Goal: Browse casually

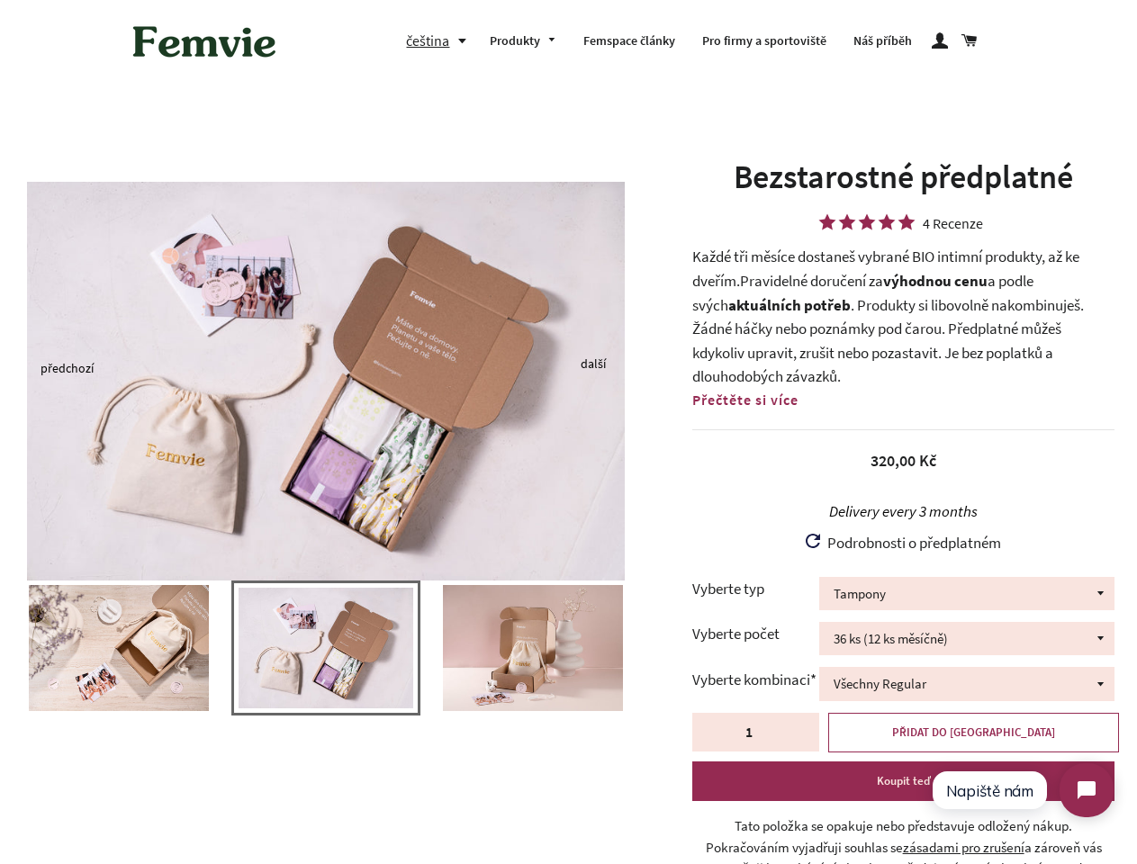
click at [568, 432] on img at bounding box center [326, 381] width 598 height 399
click at [440, 41] on button "čeština" at bounding box center [441, 41] width 70 height 24
click at [326, 367] on img at bounding box center [326, 381] width 598 height 399
click at [326, 657] on img at bounding box center [326, 648] width 175 height 121
click at [0, 648] on div at bounding box center [326, 657] width 652 height 153
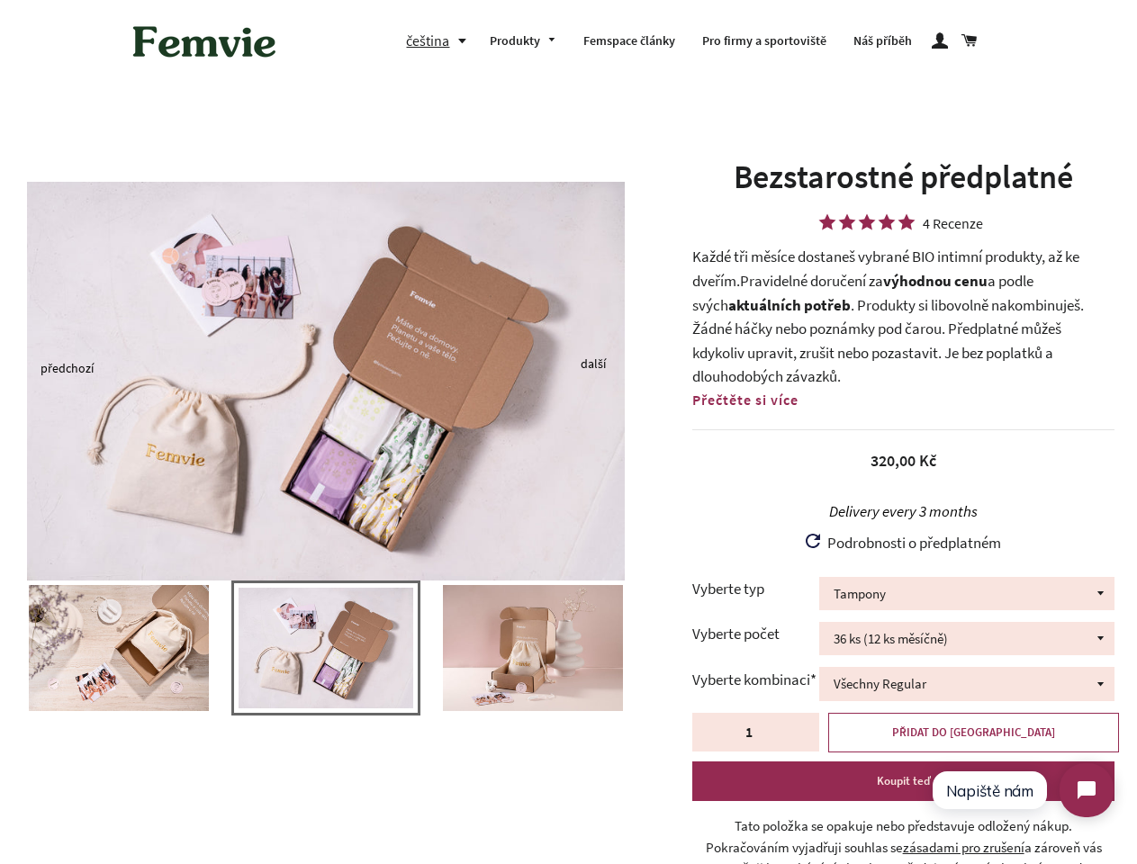
click at [0, 648] on div at bounding box center [326, 657] width 652 height 153
click at [3, 648] on div at bounding box center [326, 657] width 652 height 153
click at [119, 648] on img at bounding box center [119, 648] width 180 height 126
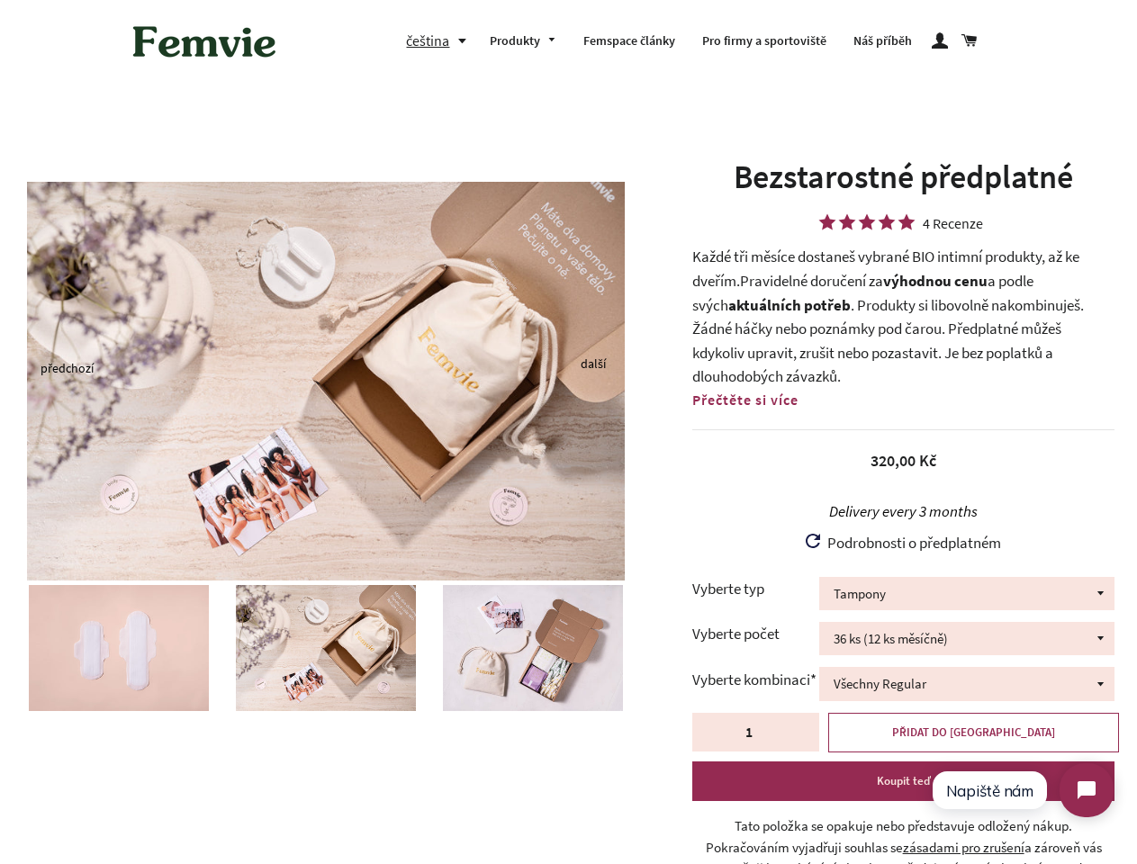
click at [443, 648] on img at bounding box center [533, 648] width 180 height 126
click at [533, 648] on img at bounding box center [533, 648] width 180 height 126
